Goal: Task Accomplishment & Management: Manage account settings

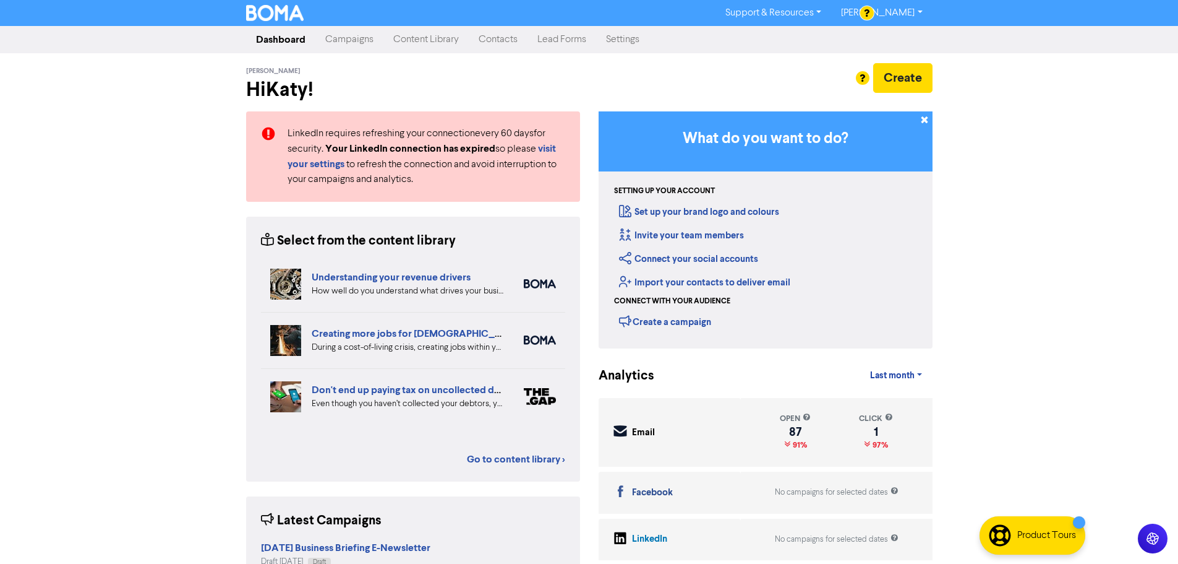
click at [494, 43] on link "Contacts" at bounding box center [498, 39] width 59 height 25
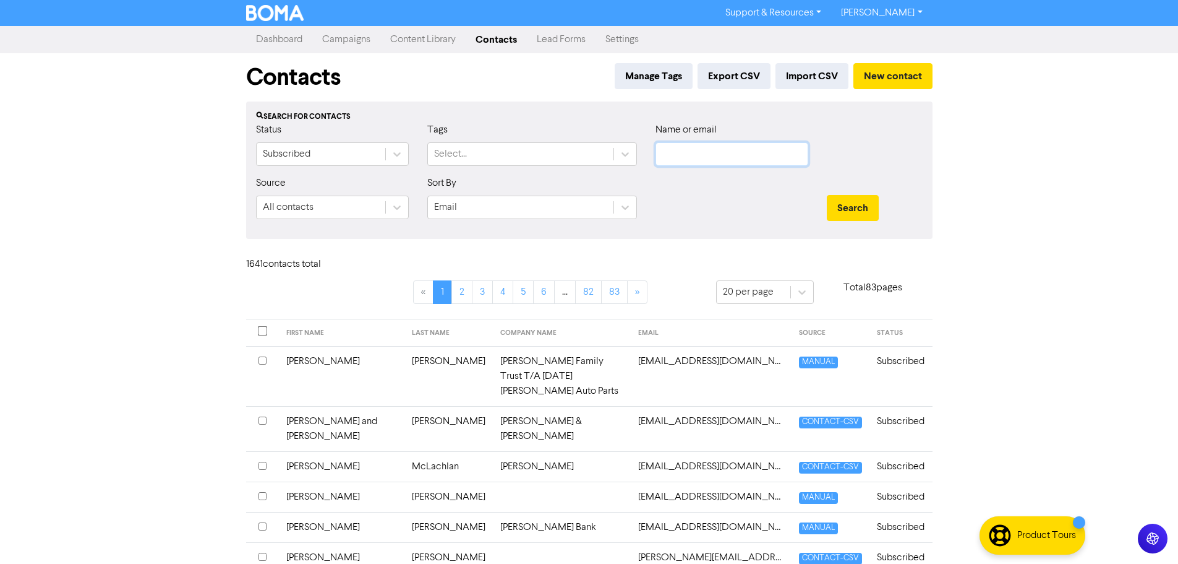
click at [670, 161] on input "text" at bounding box center [732, 154] width 153 height 24
type input "[PERSON_NAME]"
click at [827, 195] on button "Search" at bounding box center [853, 208] width 52 height 26
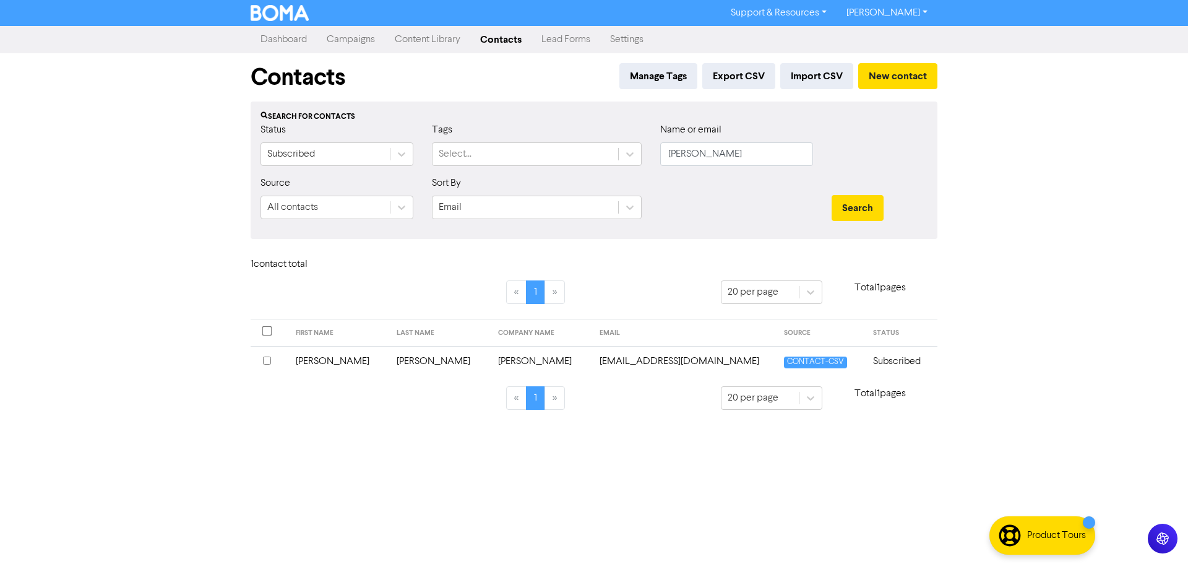
click at [265, 361] on input "checkbox" at bounding box center [267, 360] width 8 height 8
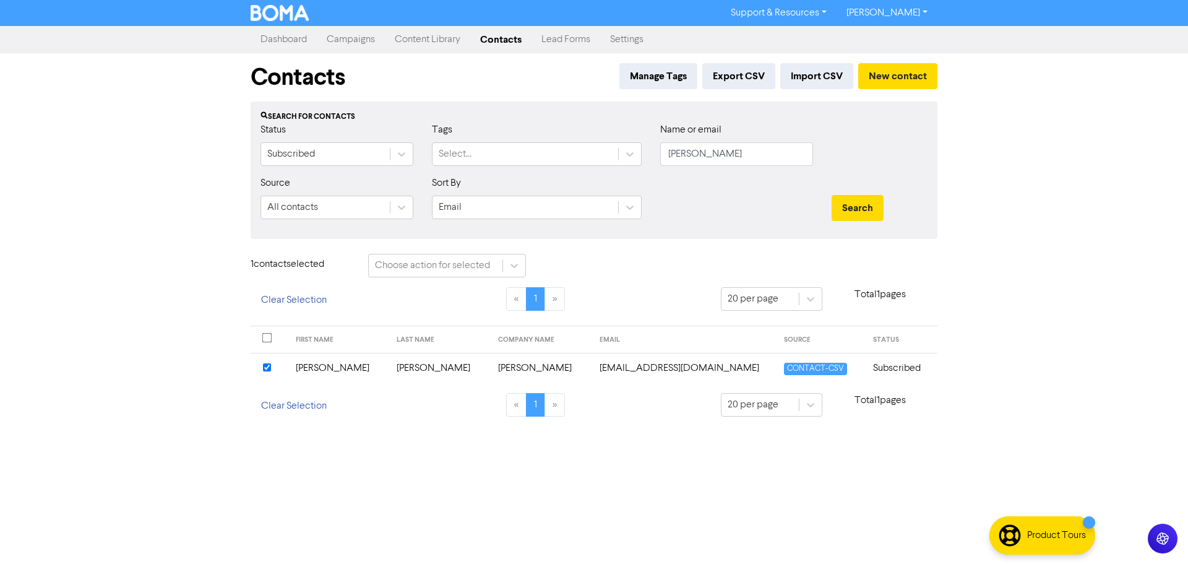
click at [267, 368] on input "checkbox" at bounding box center [267, 367] width 8 height 8
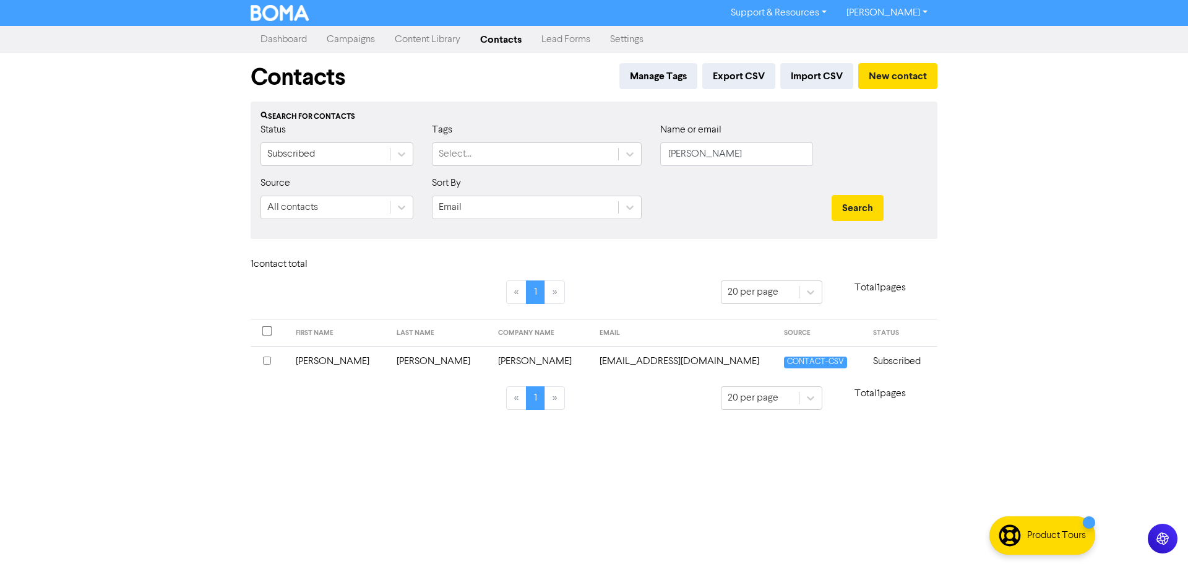
click at [265, 358] on input "checkbox" at bounding box center [267, 360] width 8 height 8
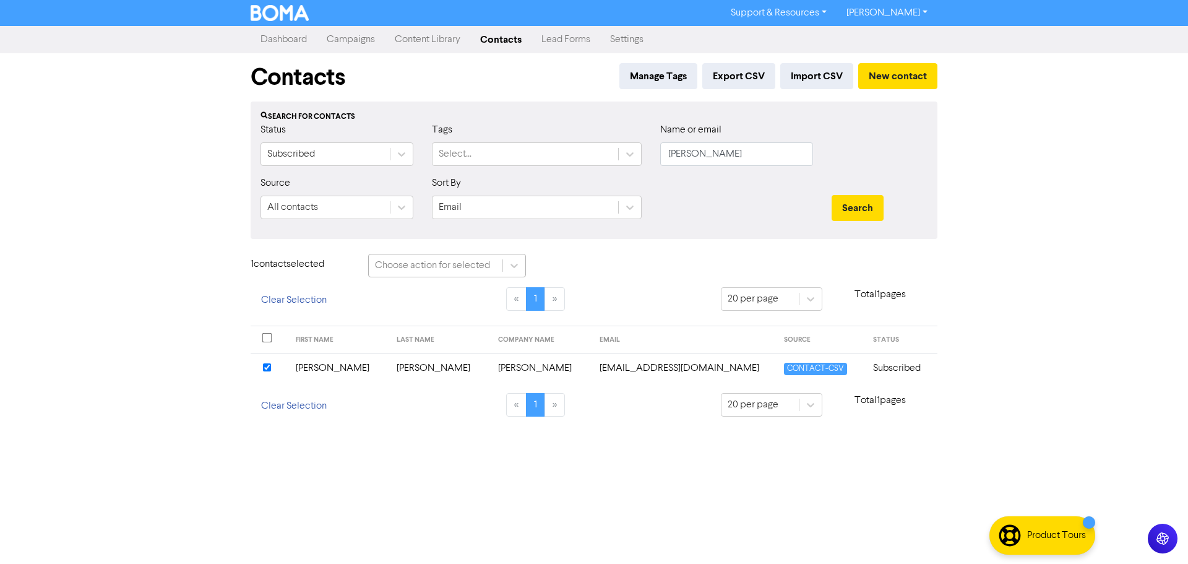
click at [491, 273] on div "Choose action for selected" at bounding box center [436, 265] width 134 height 22
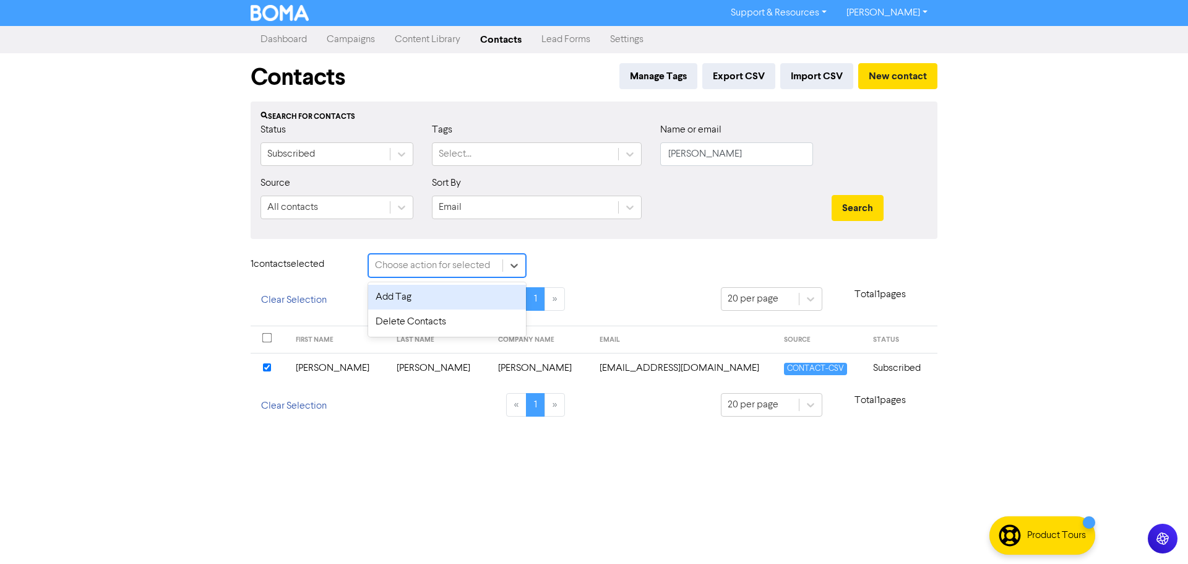
click at [397, 254] on div "Choose action for selected" at bounding box center [436, 265] width 134 height 22
type input "[PERSON_NAME]"
